Goal: Task Accomplishment & Management: Use online tool/utility

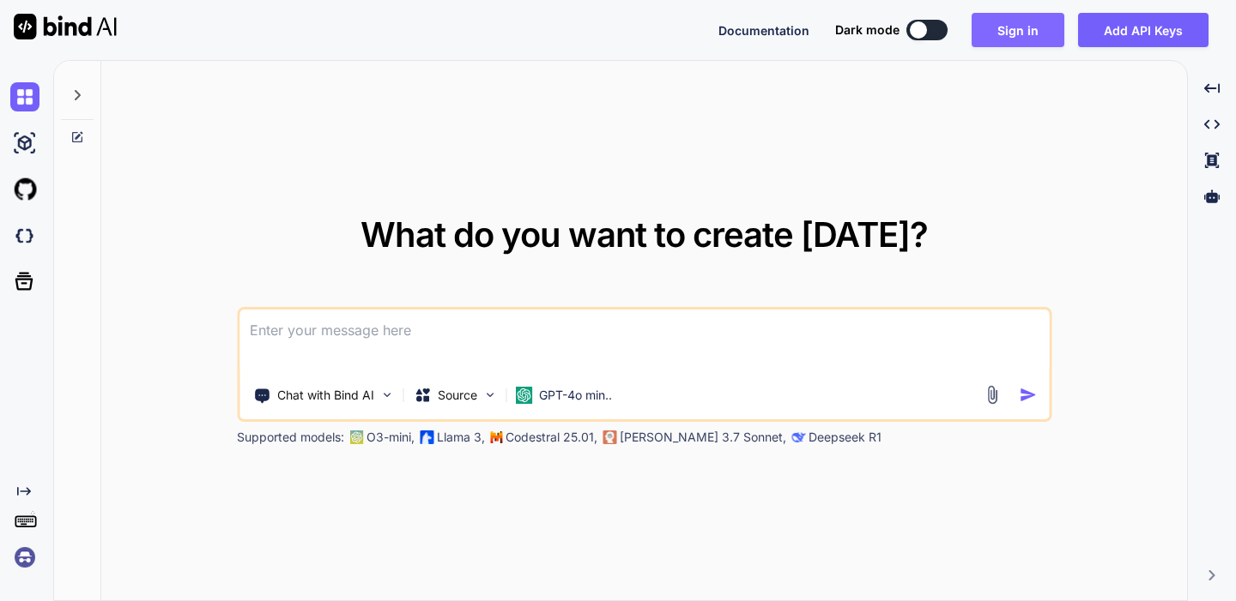
click at [1023, 18] on button "Sign in" at bounding box center [1017, 30] width 93 height 34
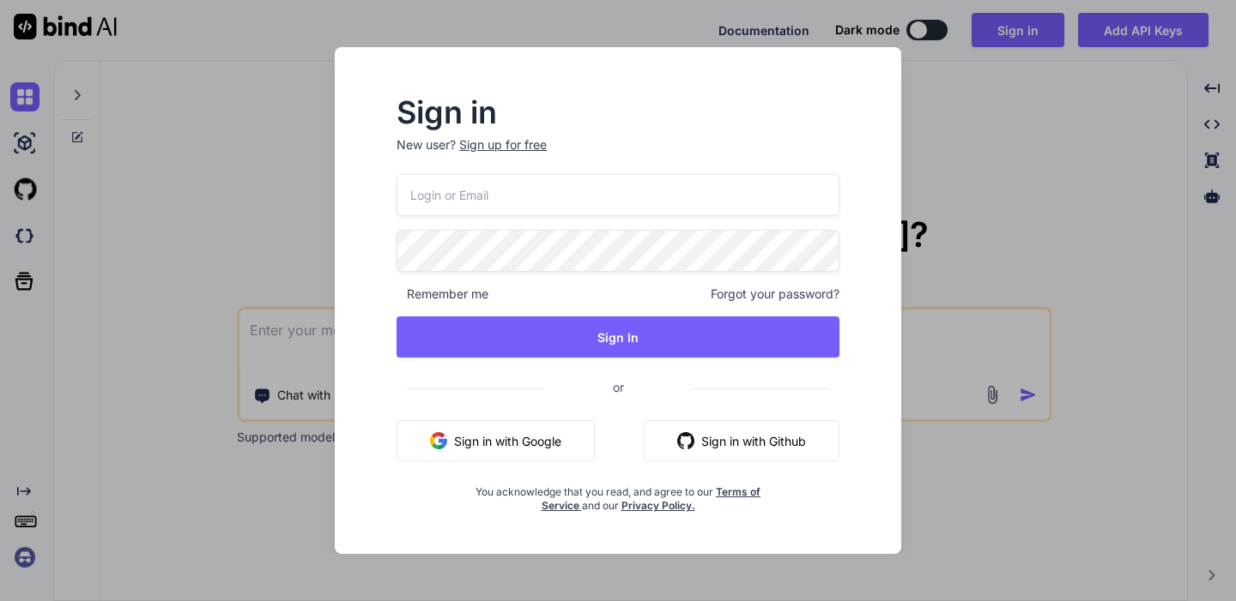
click at [469, 175] on input "email" at bounding box center [617, 195] width 443 height 42
type input "[EMAIL_ADDRESS][DOMAIN_NAME]"
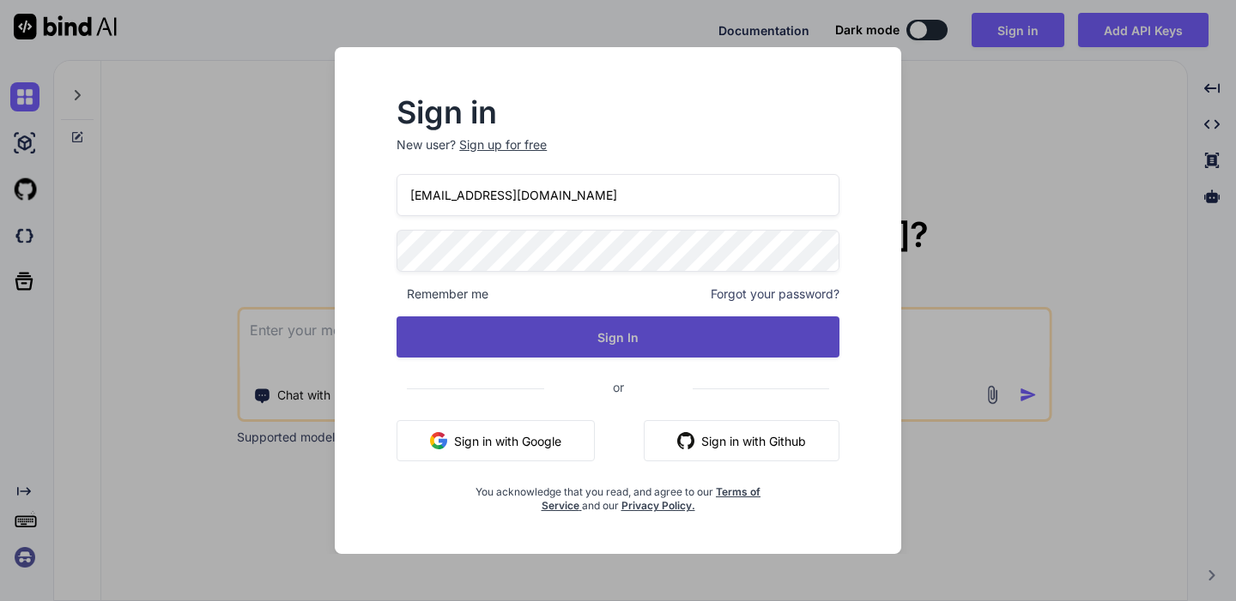
click at [470, 344] on button "Sign In" at bounding box center [617, 337] width 443 height 41
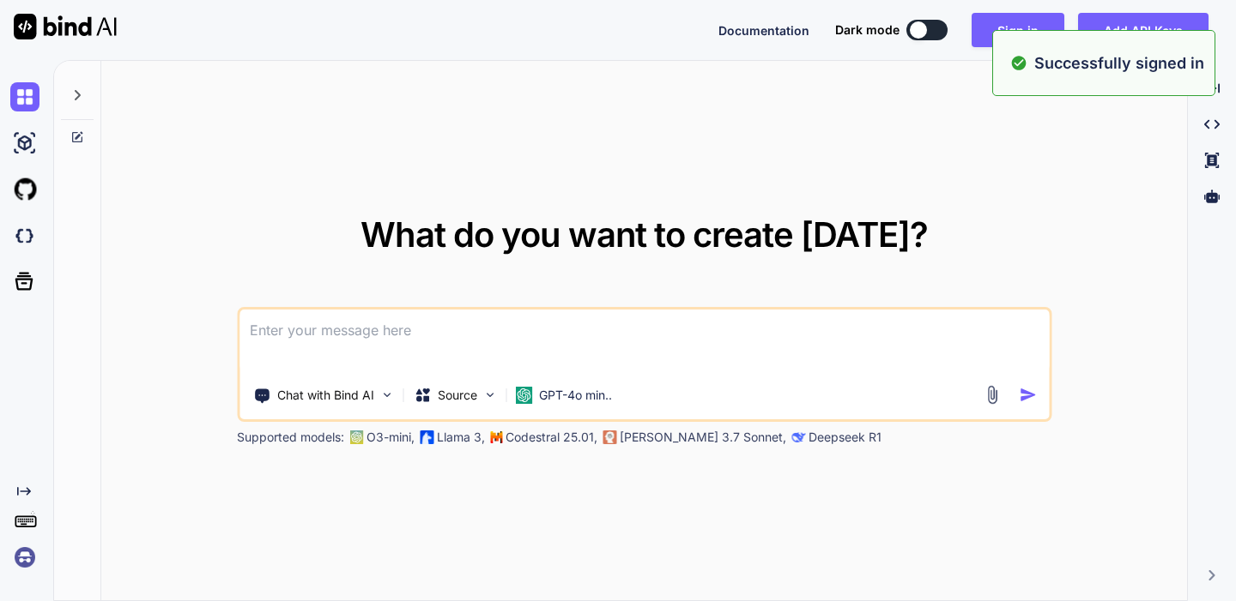
type textarea "x"
click at [19, 547] on img at bounding box center [24, 557] width 29 height 29
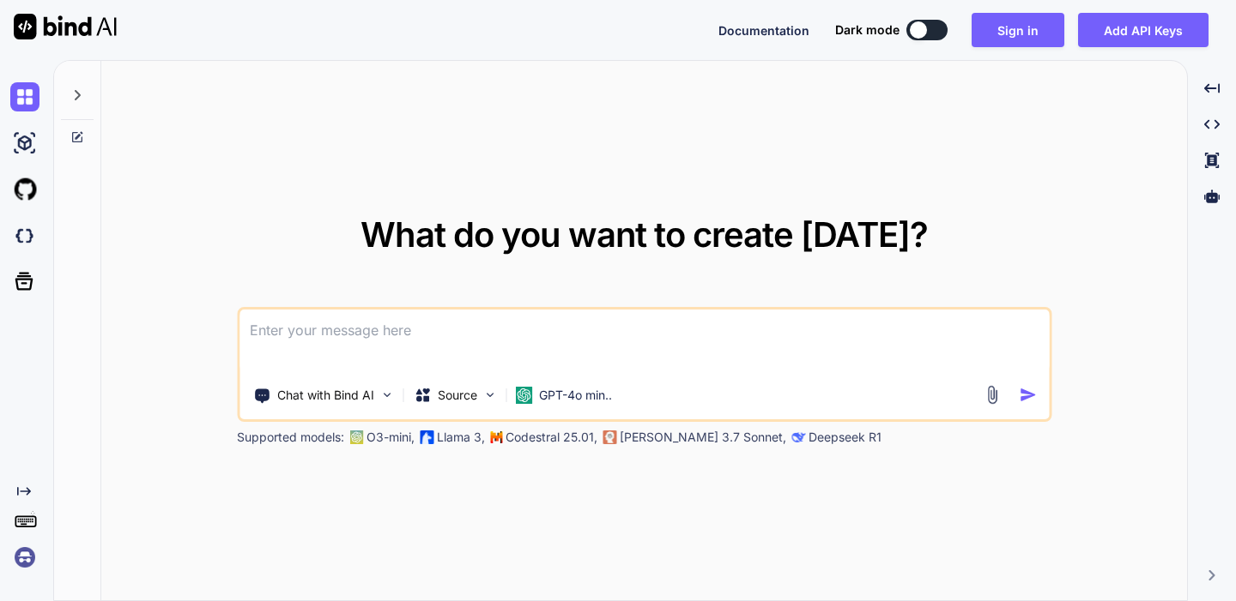
click at [30, 548] on img at bounding box center [24, 557] width 29 height 29
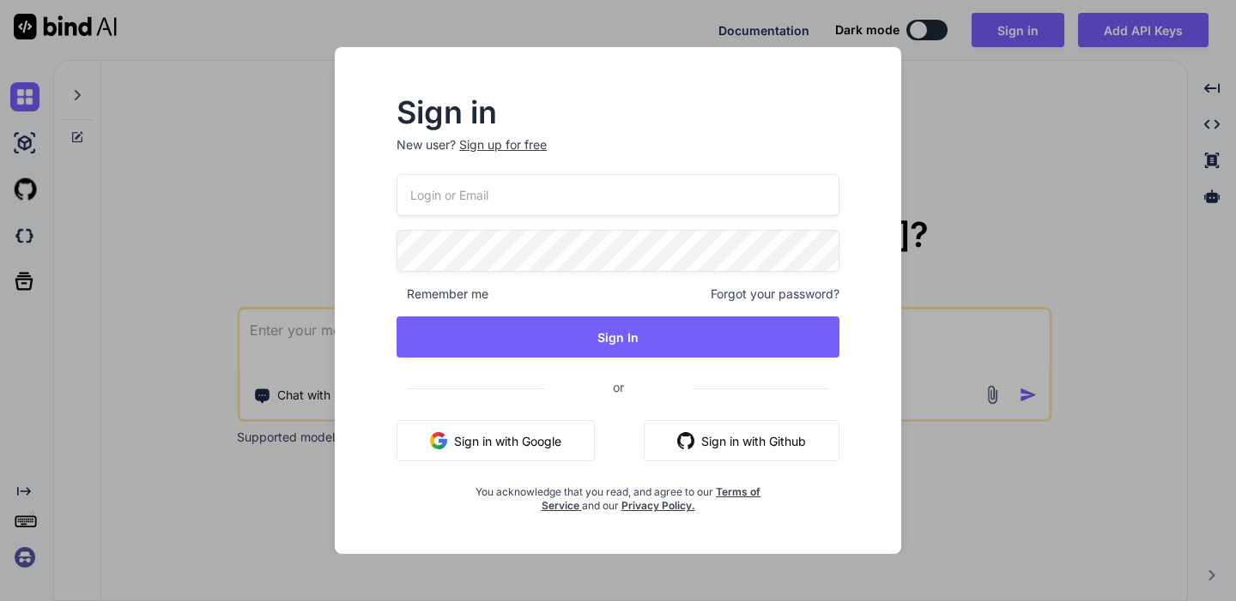
click at [526, 191] on input "email" at bounding box center [617, 195] width 443 height 42
type input "[EMAIL_ADDRESS][DOMAIN_NAME]"
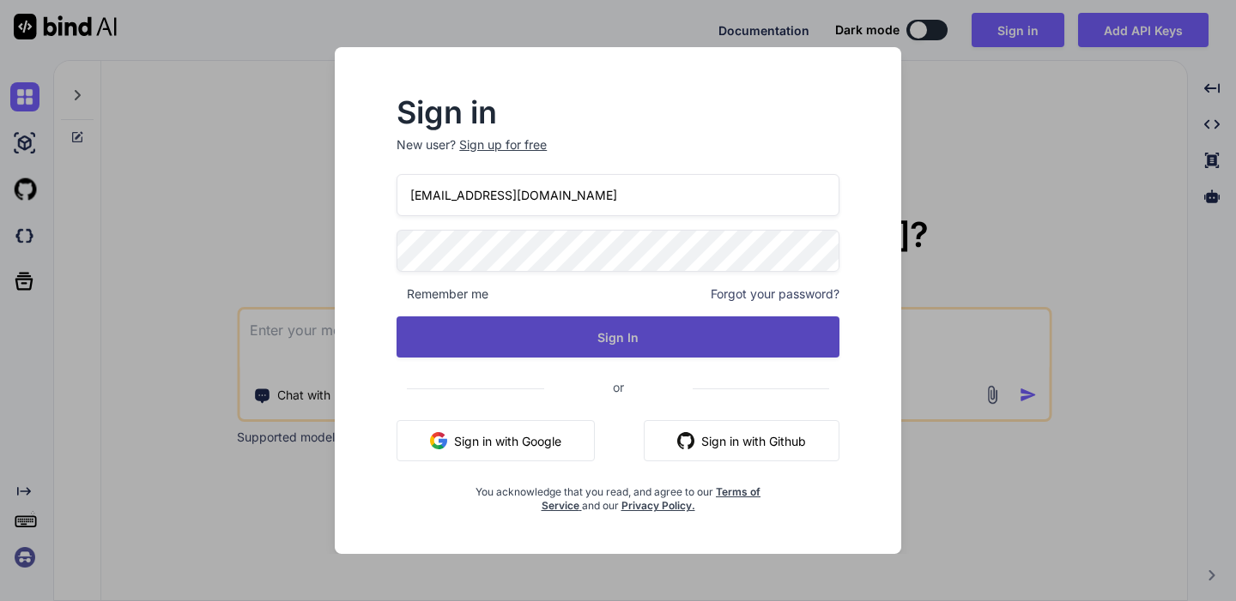
click at [494, 328] on button "Sign In" at bounding box center [617, 337] width 443 height 41
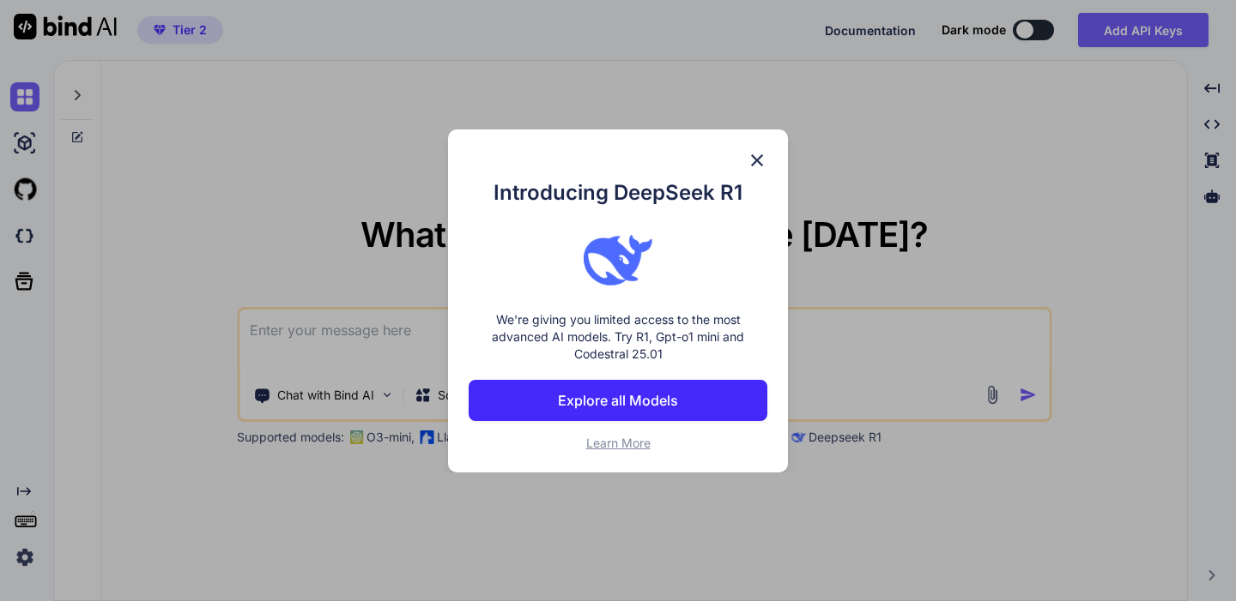
click at [650, 408] on p "Explore all Models" at bounding box center [618, 400] width 120 height 21
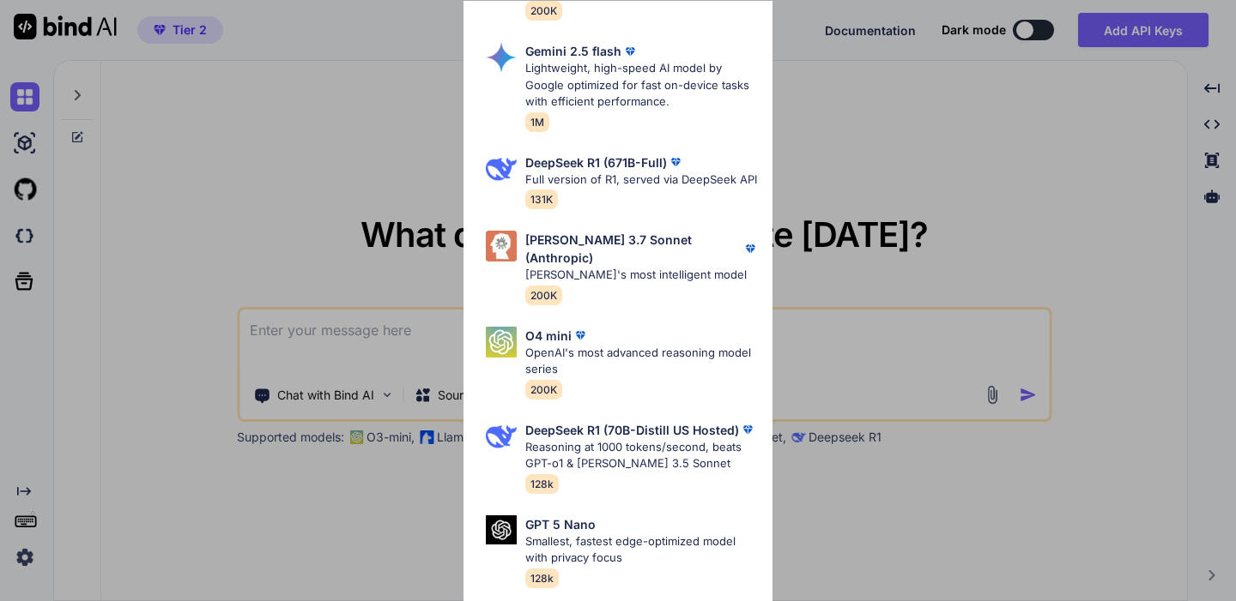
scroll to position [1605, 0]
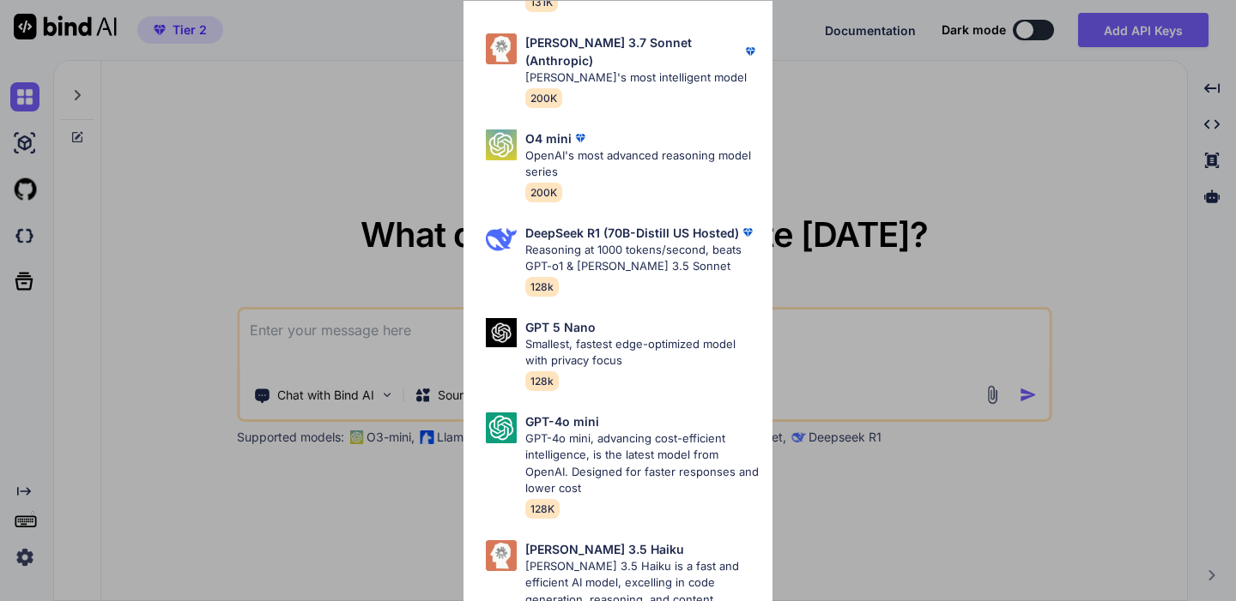
click at [327, 496] on div "All GPT 5 Mini Smaller, fast variant balancing speed and capability for light t…" at bounding box center [618, 300] width 1236 height 601
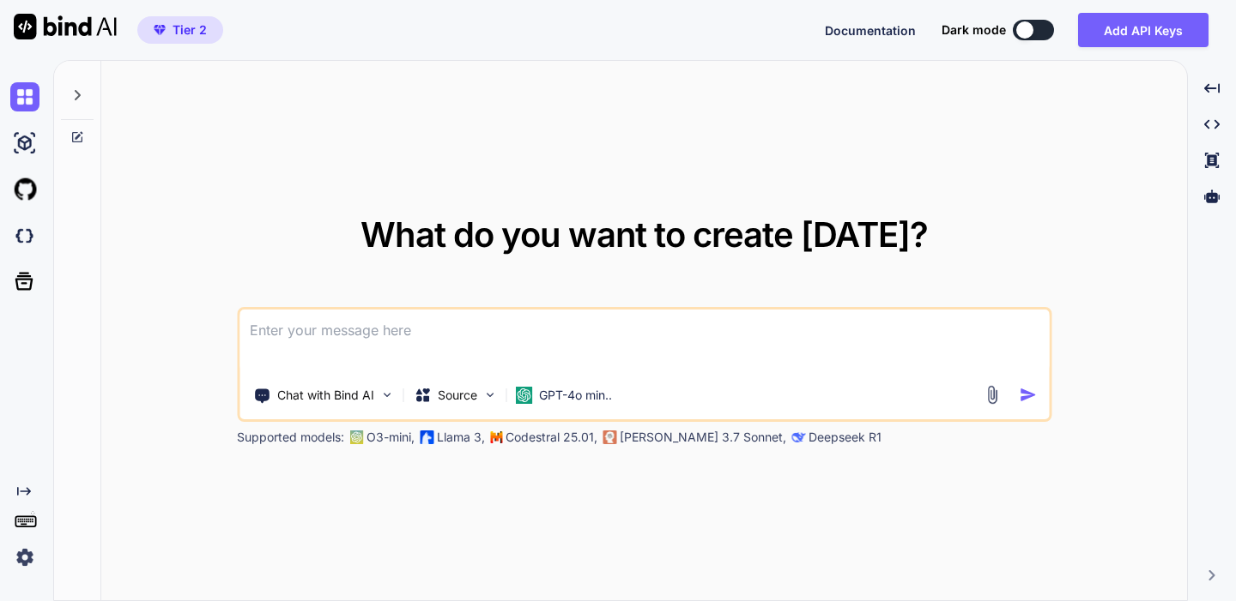
click at [1046, 21] on button at bounding box center [1033, 30] width 41 height 21
click at [1035, 33] on button at bounding box center [1033, 30] width 41 height 21
click at [1214, 190] on icon at bounding box center [1211, 196] width 15 height 15
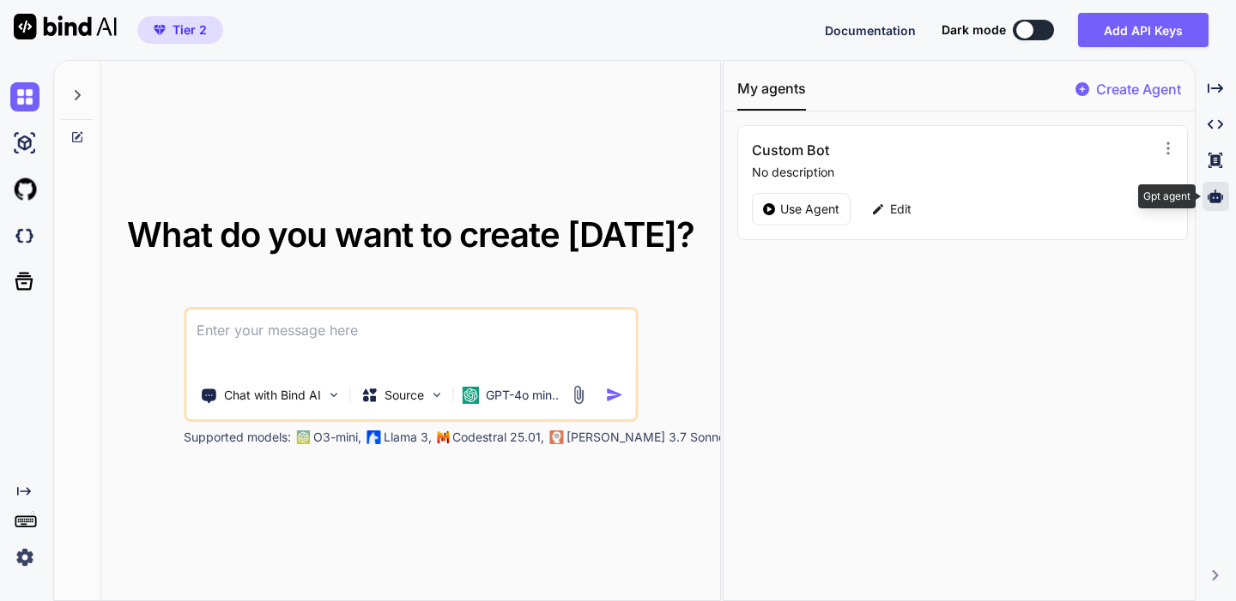
click at [1214, 190] on icon at bounding box center [1214, 196] width 15 height 13
type textarea "x"
